Goal: Information Seeking & Learning: Understand process/instructions

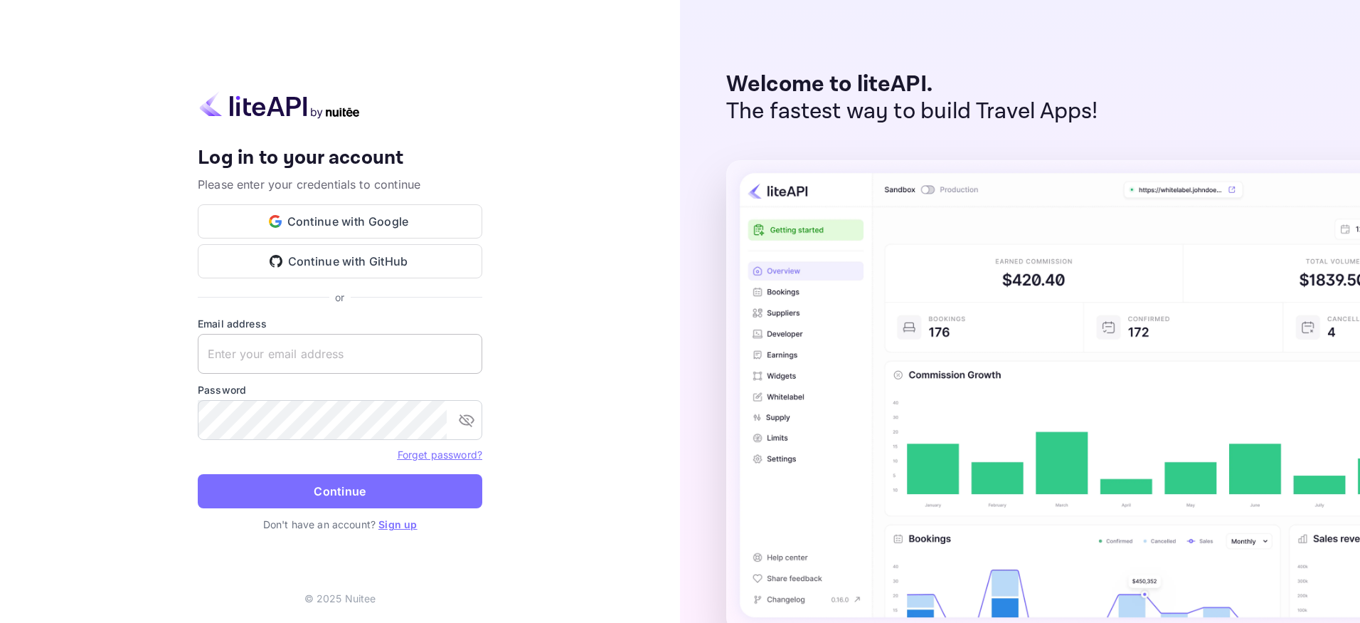
click at [356, 365] on input "text" at bounding box center [340, 354] width 285 height 40
type input "[PERSON_NAME][EMAIL_ADDRESS][DOMAIN_NAME]"
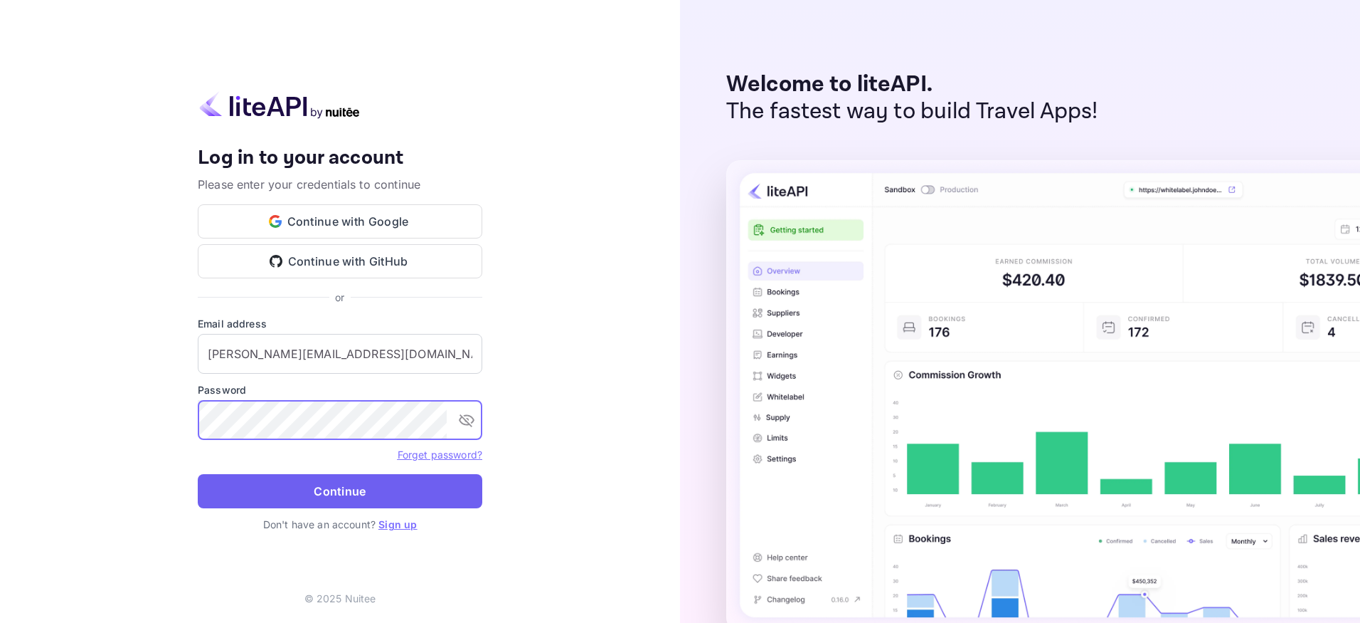
click at [329, 492] on button "Continue" at bounding box center [340, 491] width 285 height 34
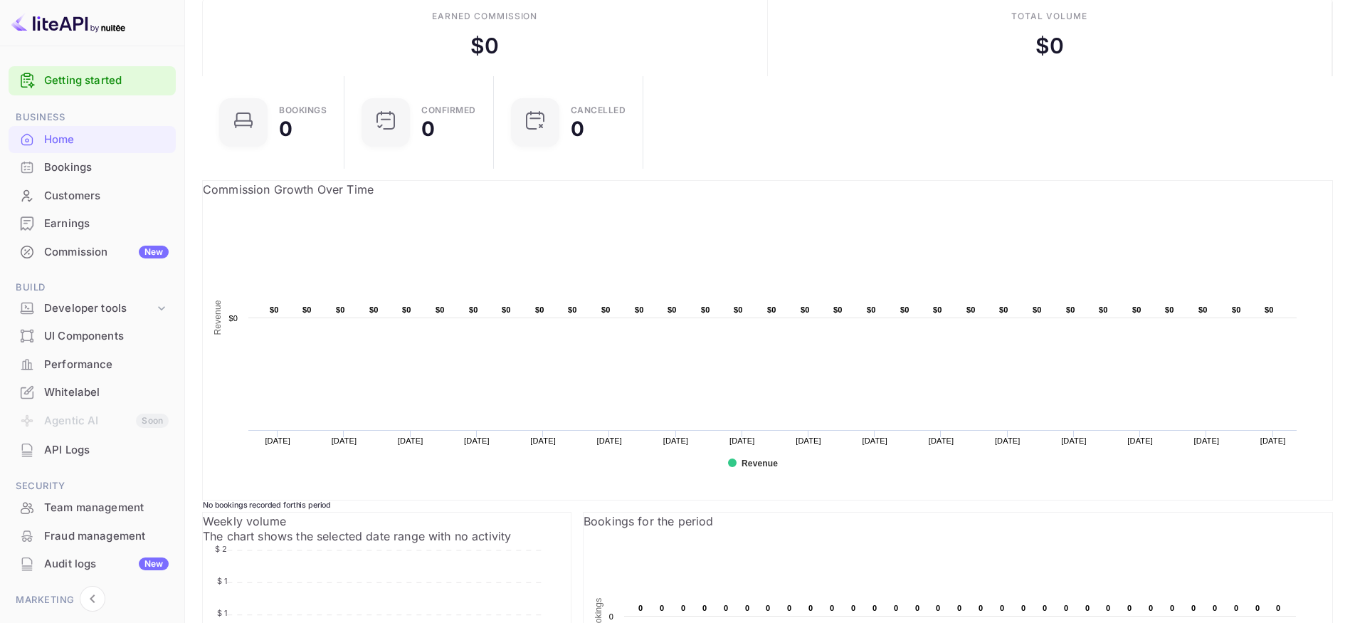
scroll to position [201, 0]
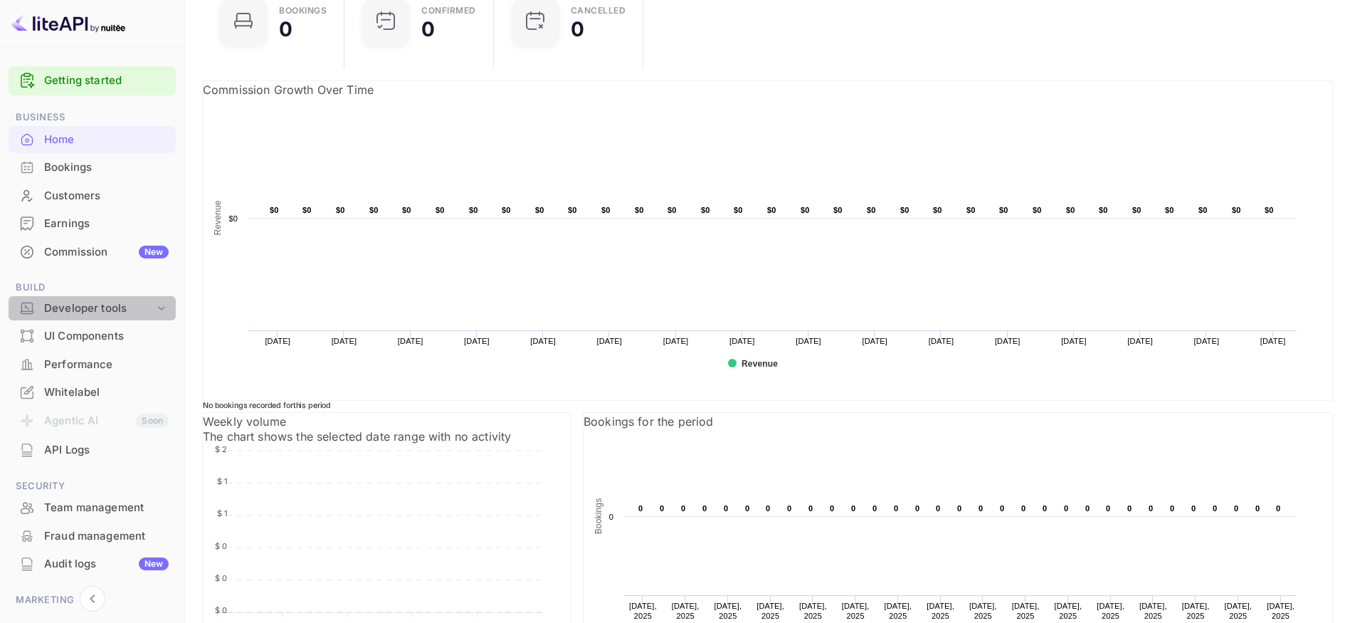
click at [104, 310] on div "Developer tools" at bounding box center [99, 308] width 110 height 16
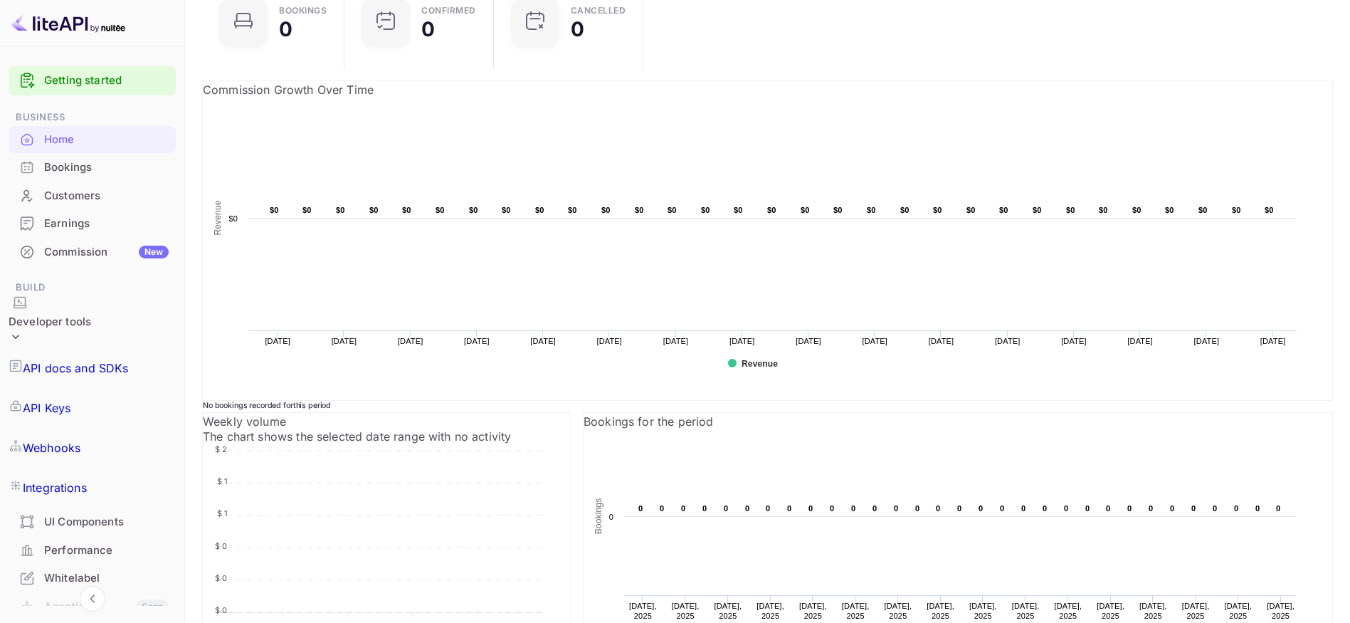
click at [83, 359] on p "API docs and SDKs" at bounding box center [76, 367] width 106 height 17
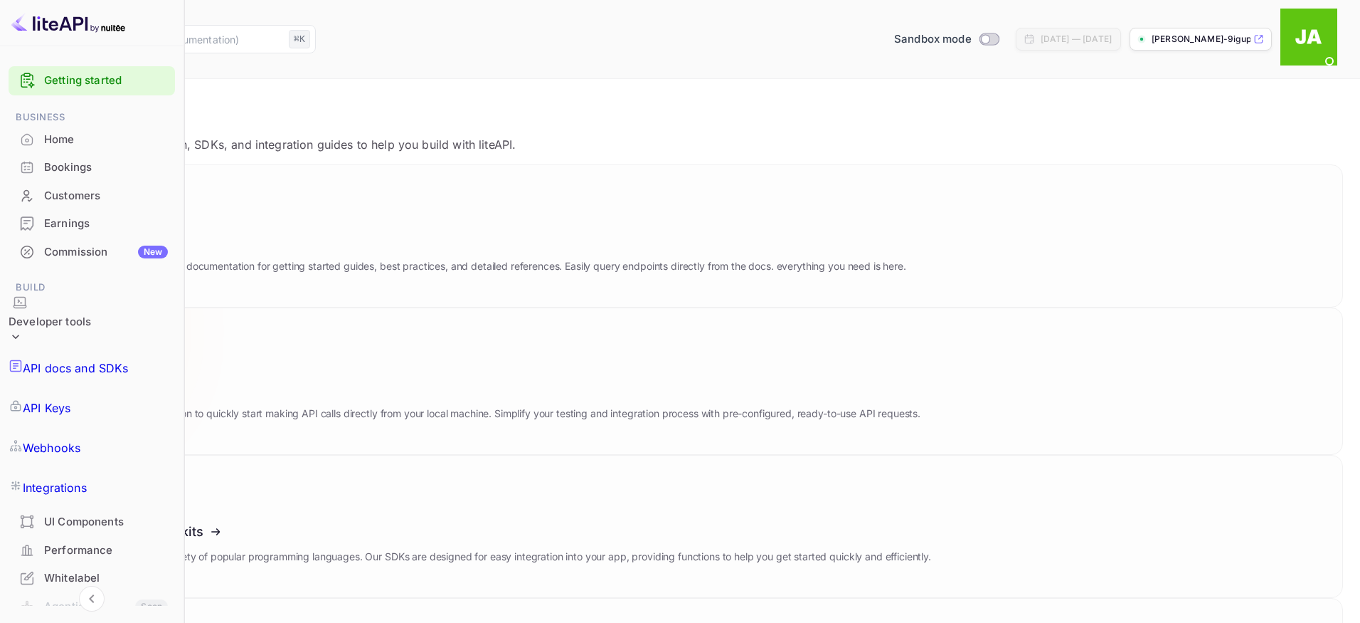
click at [135, 344] on button "Download" at bounding box center [102, 353] width 66 height 19
click at [1328, 24] on img at bounding box center [1309, 37] width 57 height 57
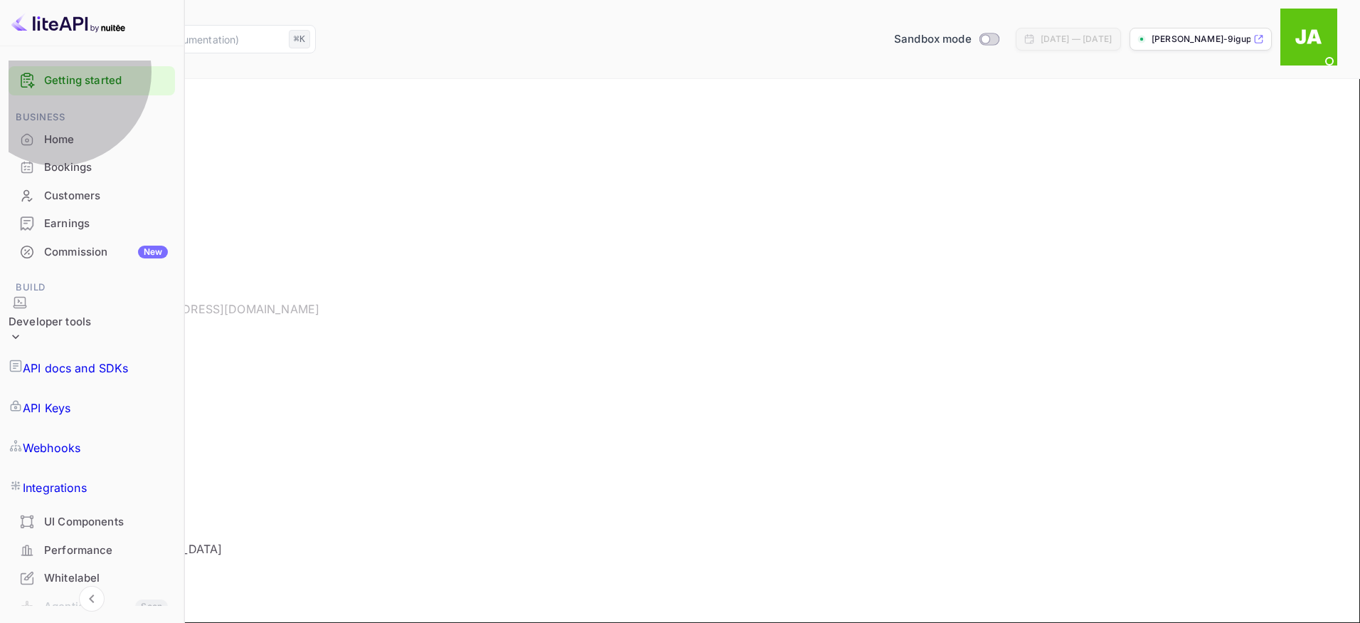
click at [70, 399] on p "API Keys" at bounding box center [47, 407] width 48 height 17
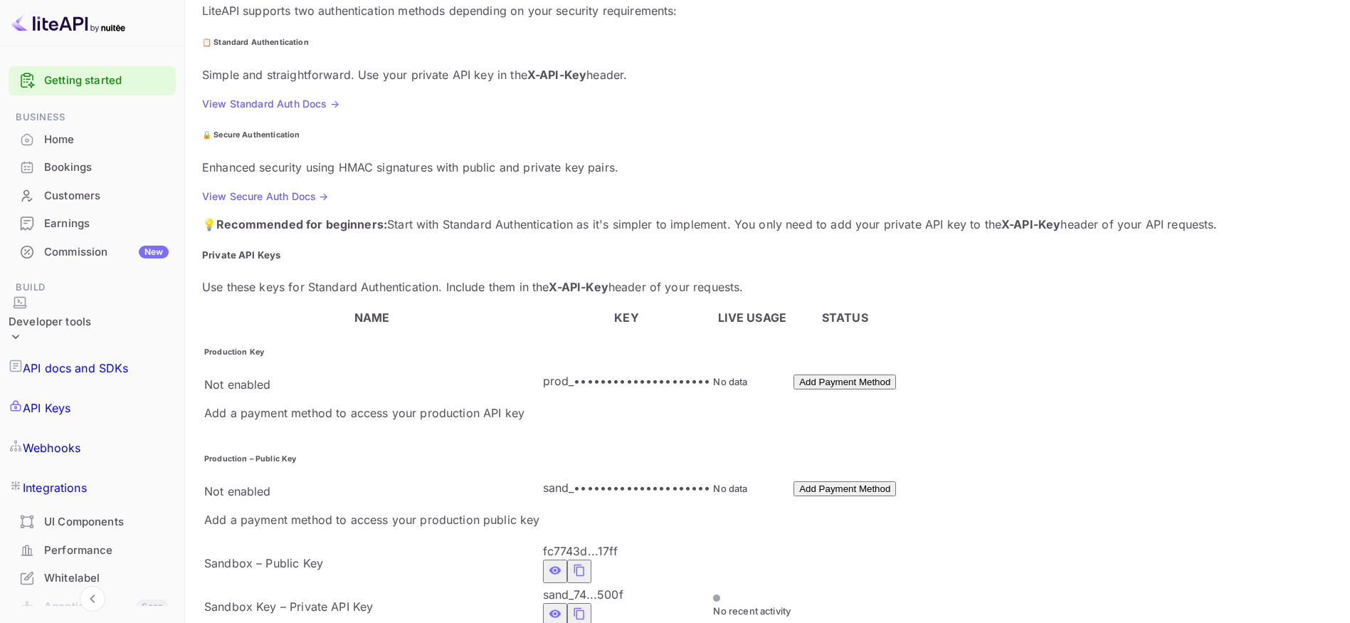
scroll to position [232, 0]
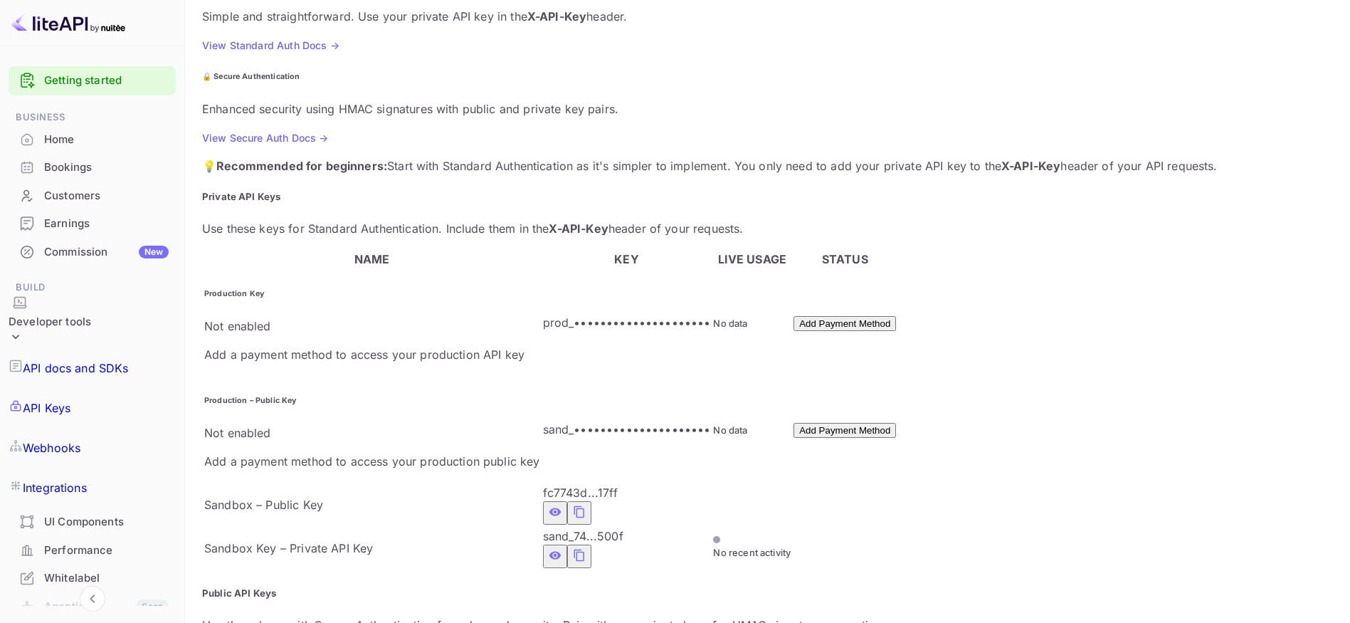
click at [549, 503] on icon "private api keys table" at bounding box center [555, 511] width 13 height 17
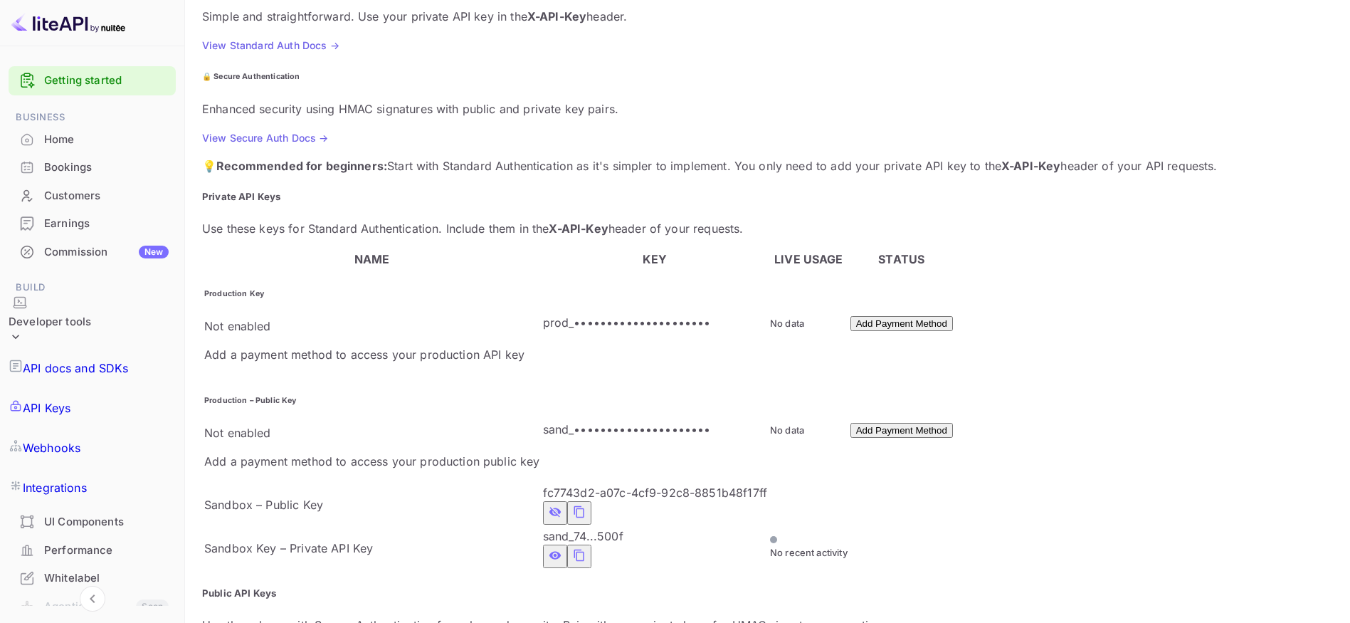
click at [586, 503] on icon "private api keys table" at bounding box center [579, 511] width 13 height 17
click at [573, 546] on icon "private api keys table" at bounding box center [579, 554] width 13 height 17
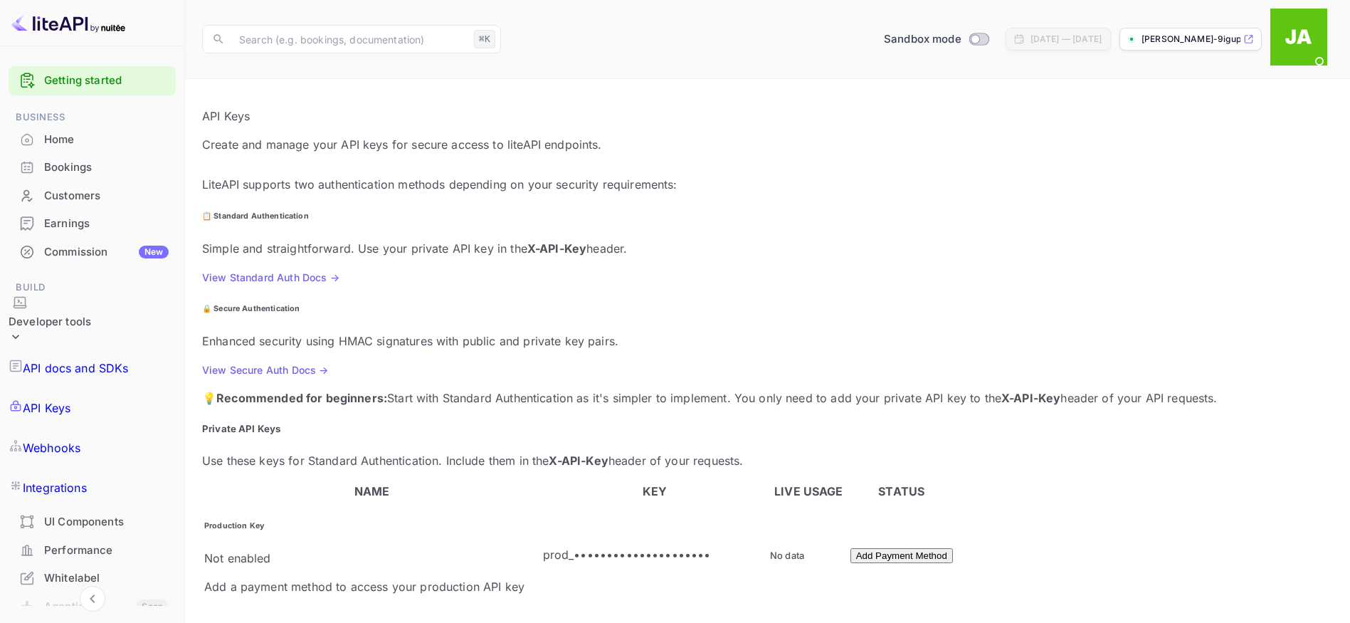
click at [292, 271] on link "View Standard Auth Docs →" at bounding box center [270, 277] width 137 height 12
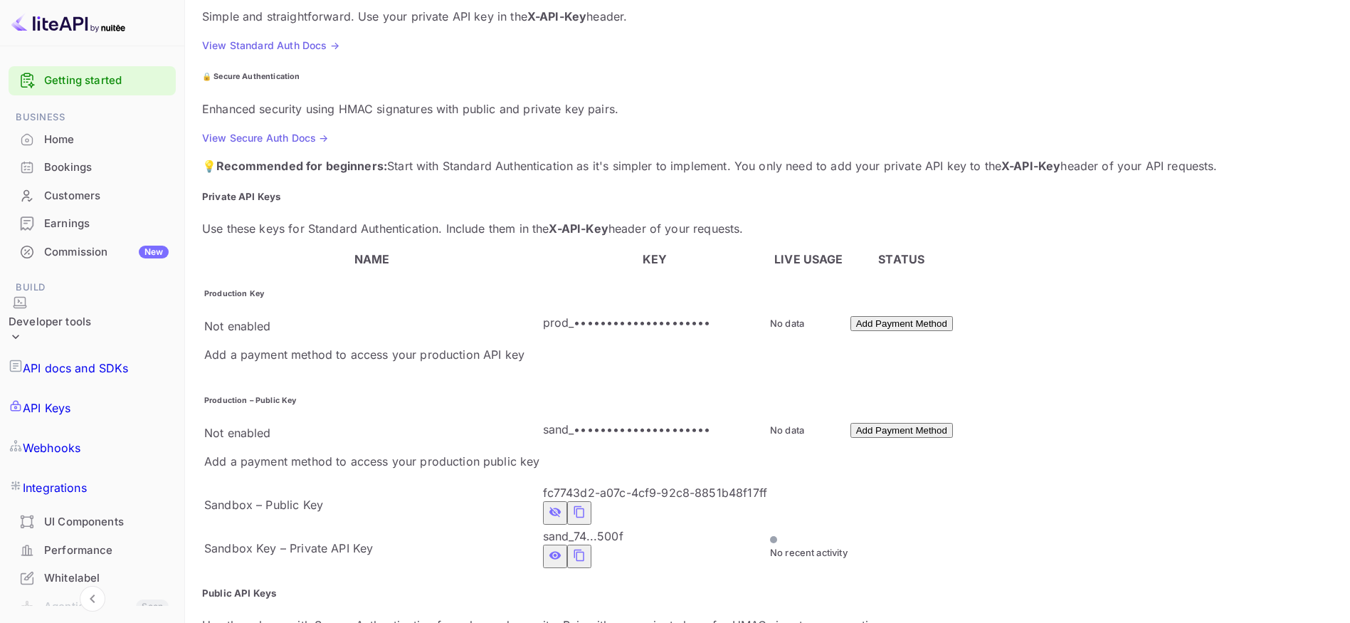
click at [573, 546] on icon "private api keys table" at bounding box center [579, 554] width 13 height 17
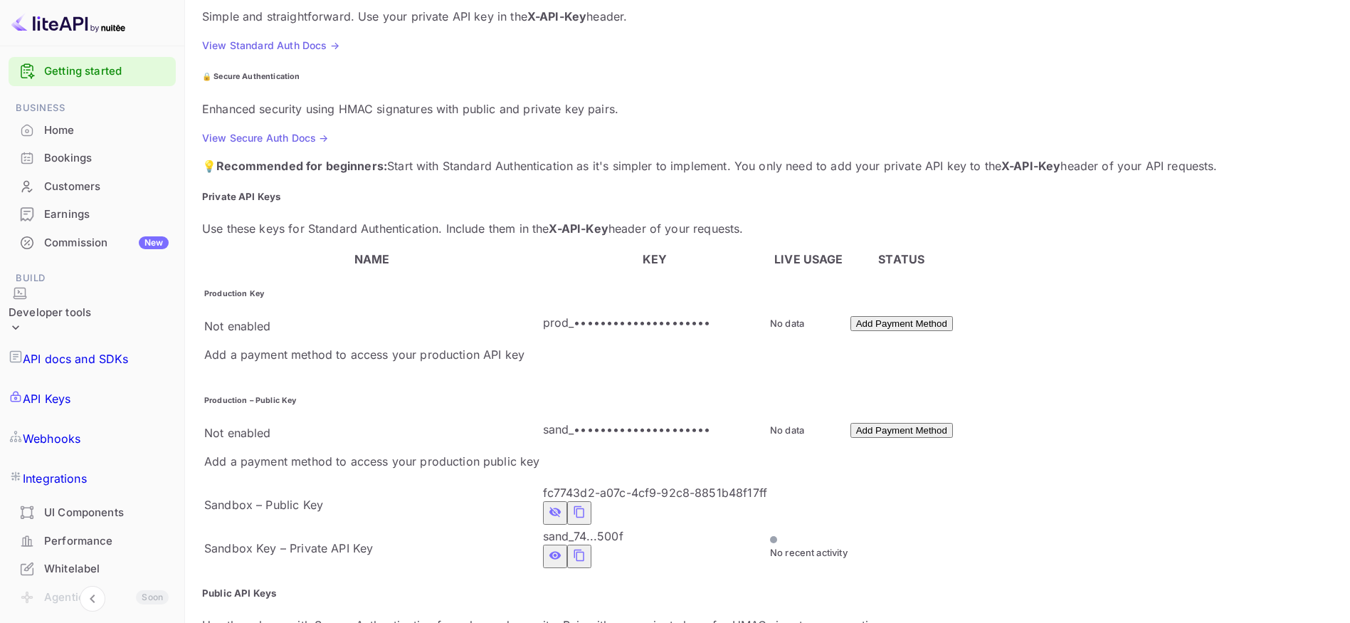
scroll to position [18, 0]
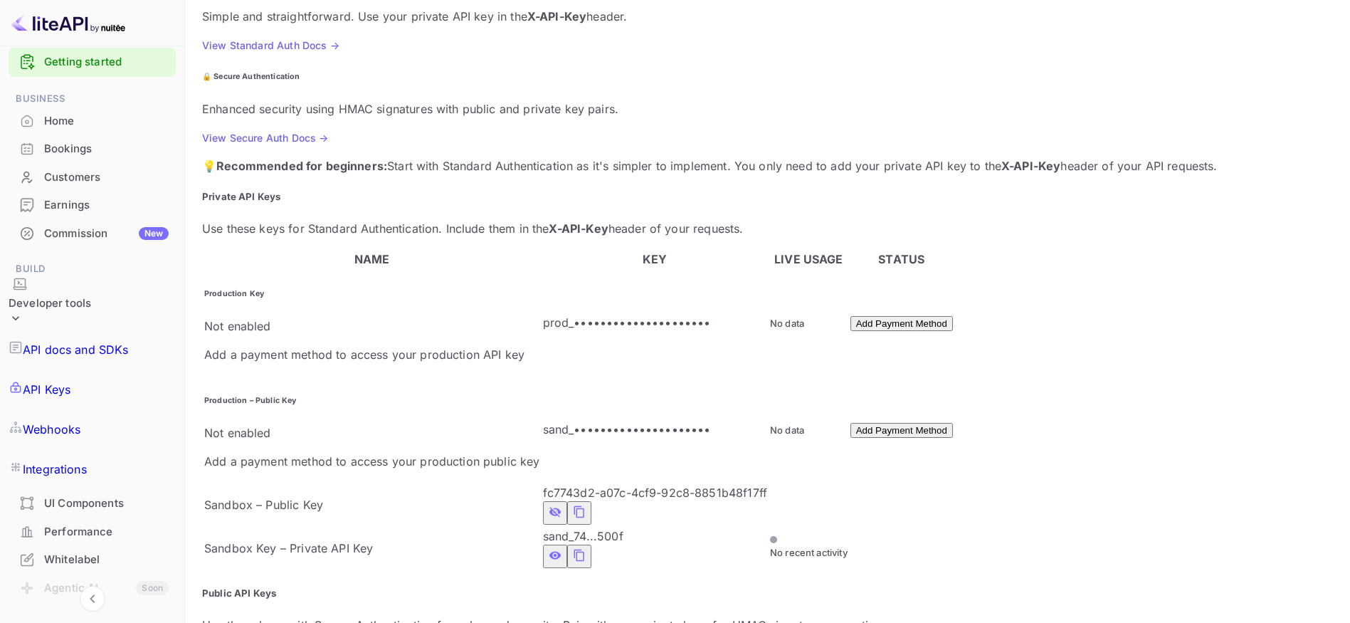
click at [111, 341] on p "API docs and SDKs" at bounding box center [76, 349] width 106 height 17
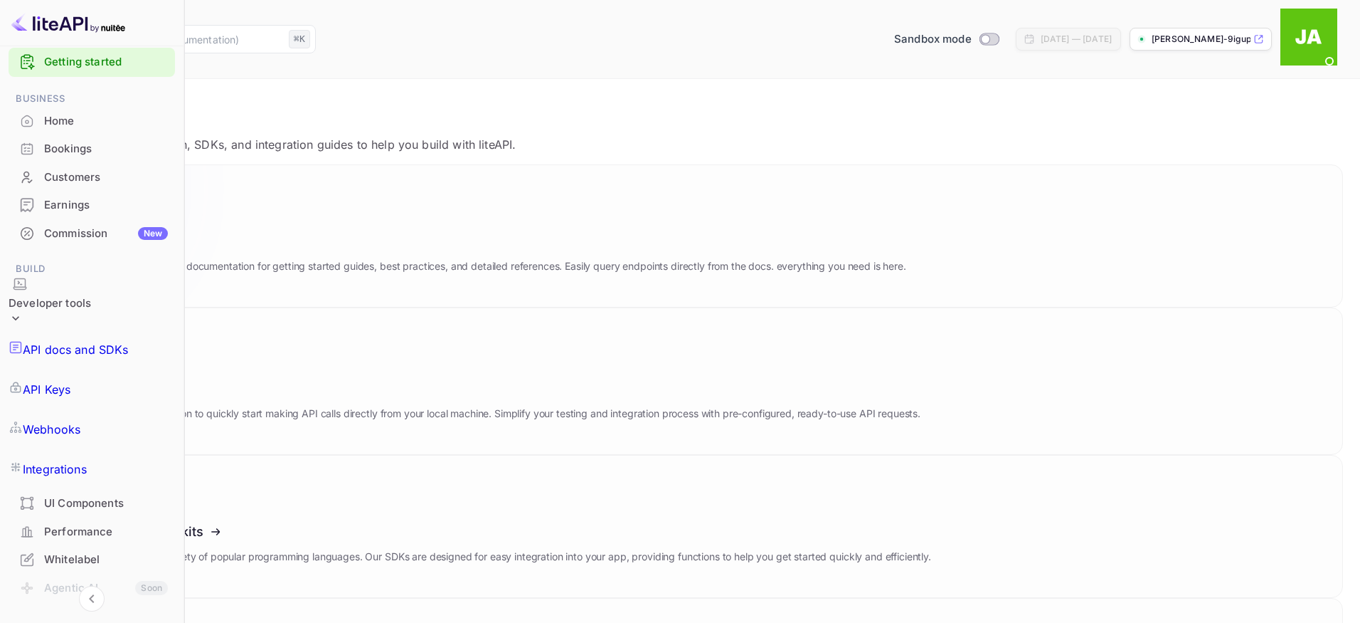
click at [239, 202] on icon at bounding box center [128, 238] width 221 height 147
click at [239, 455] on icon at bounding box center [128, 528] width 221 height 147
click at [239, 220] on icon at bounding box center [128, 238] width 221 height 147
